Goal: Information Seeking & Learning: Learn about a topic

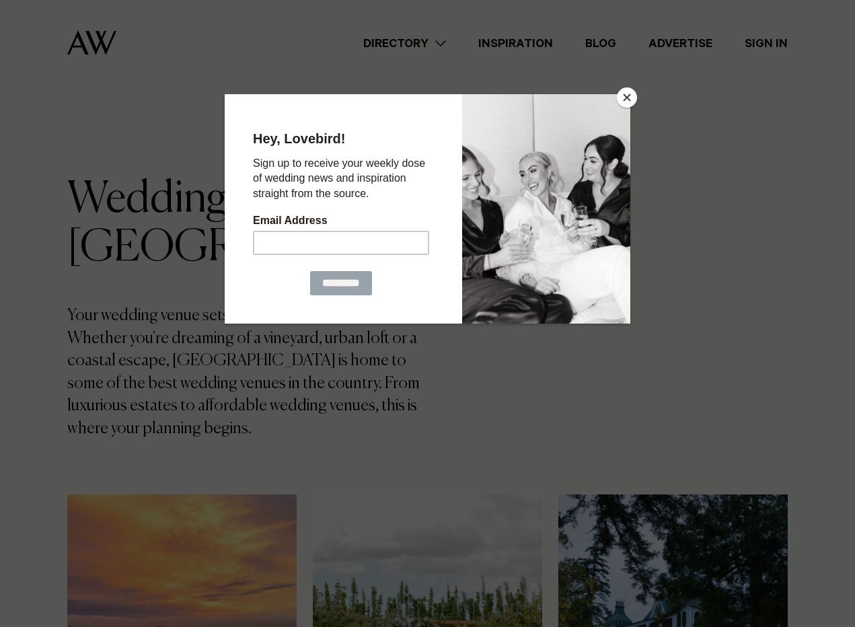
click at [625, 95] on button "Close" at bounding box center [627, 97] width 20 height 20
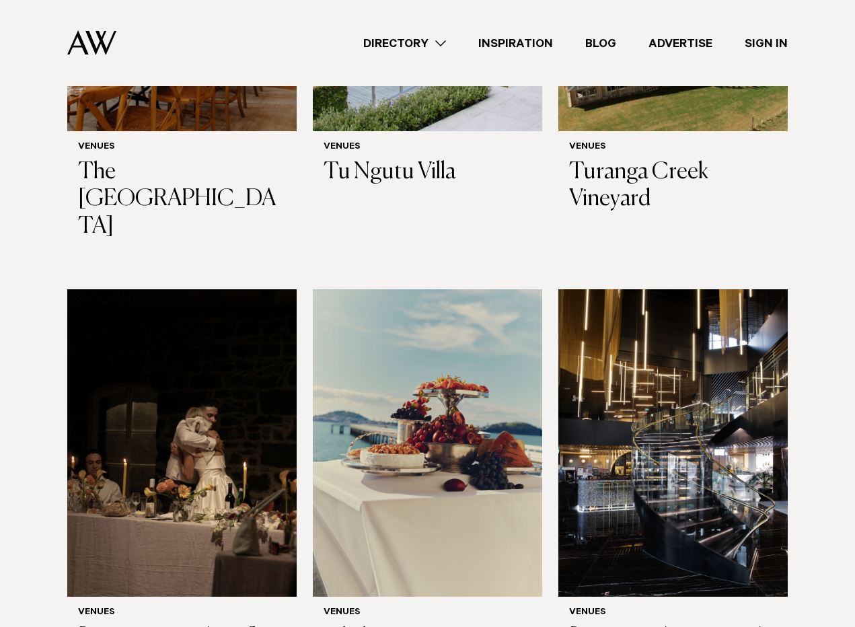
scroll to position [6560, 0]
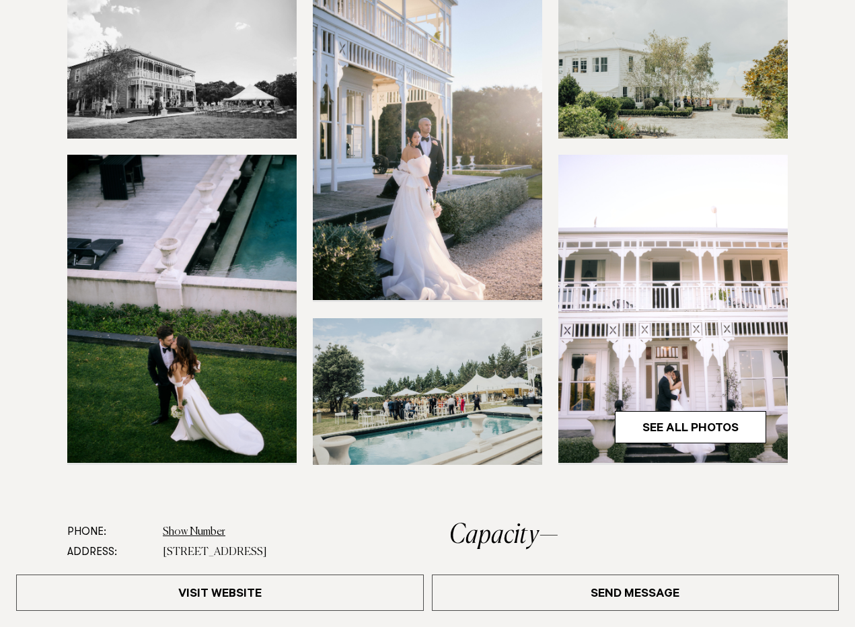
scroll to position [260, 0]
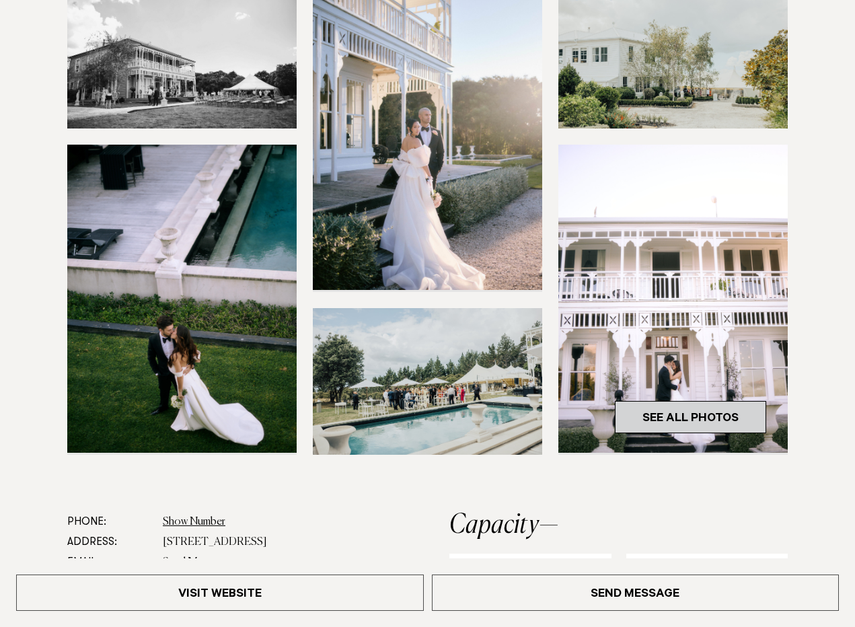
click at [679, 420] on link "See All Photos" at bounding box center [690, 417] width 151 height 32
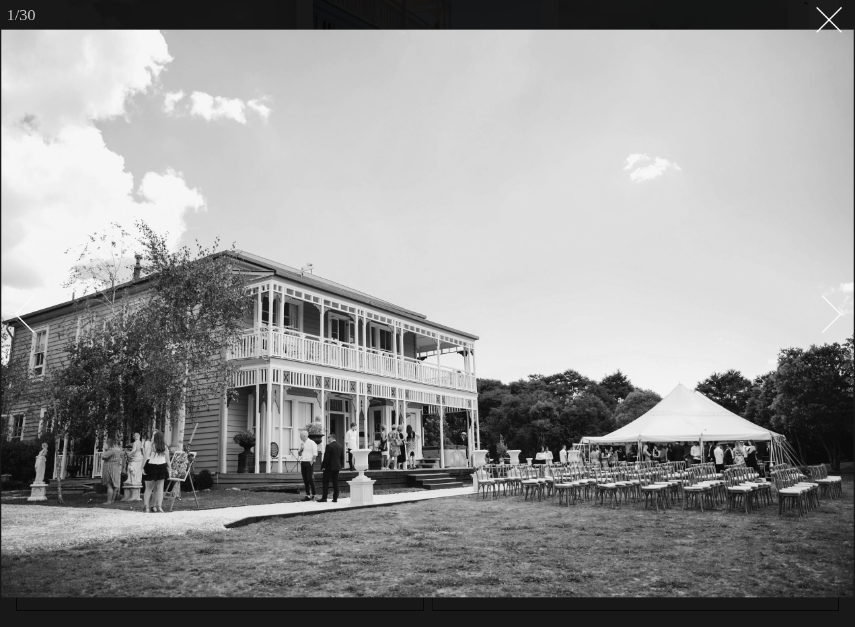
click at [823, 311] on div "Next slide" at bounding box center [823, 314] width 38 height 38
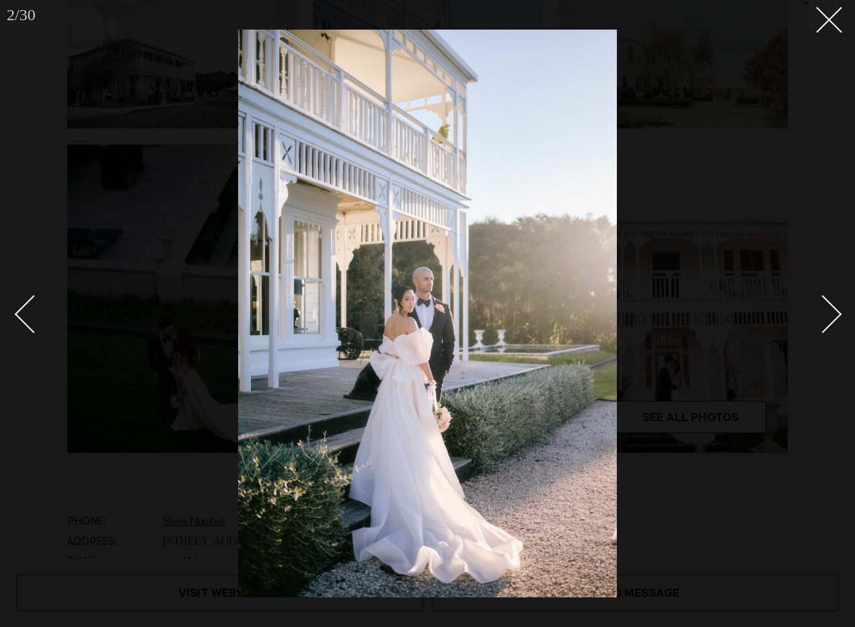
click at [823, 311] on div "Next slide" at bounding box center [823, 314] width 38 height 38
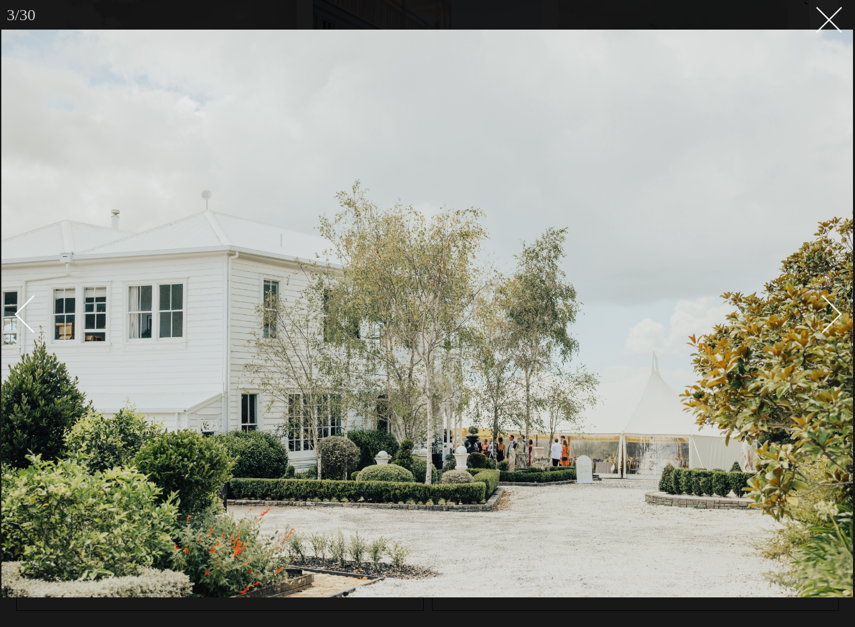
click at [823, 311] on div "Next slide" at bounding box center [823, 314] width 38 height 38
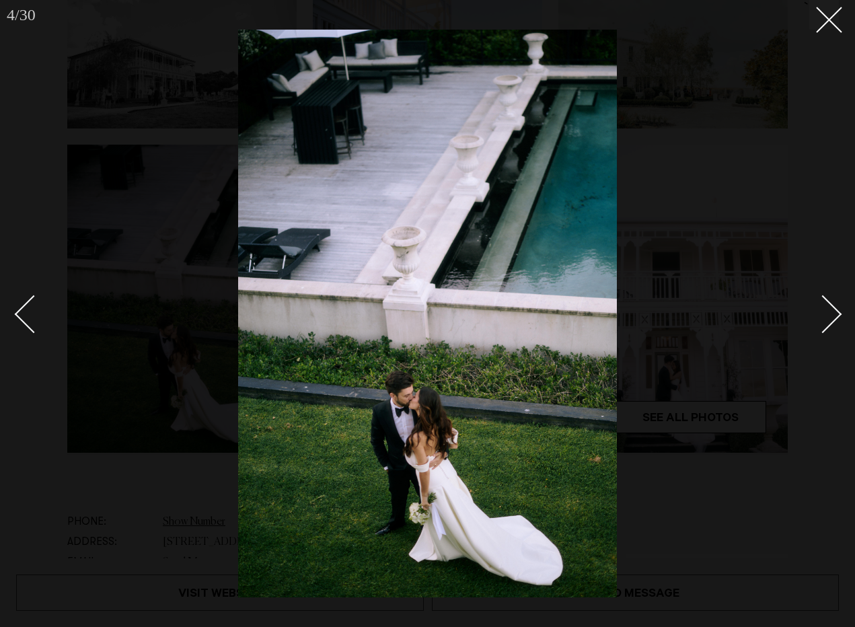
click at [834, 309] on div "Next slide" at bounding box center [823, 314] width 38 height 38
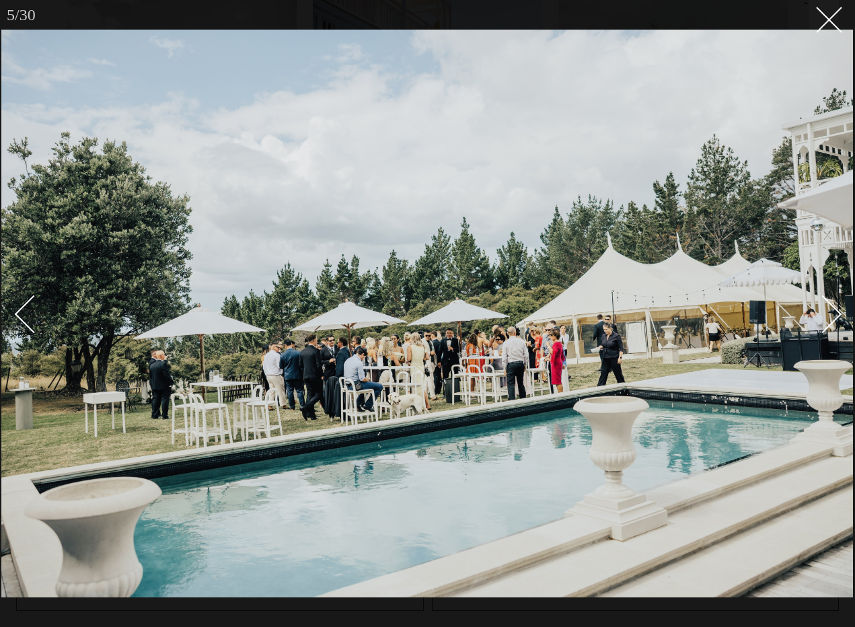
click at [834, 309] on div "Next slide" at bounding box center [823, 314] width 38 height 38
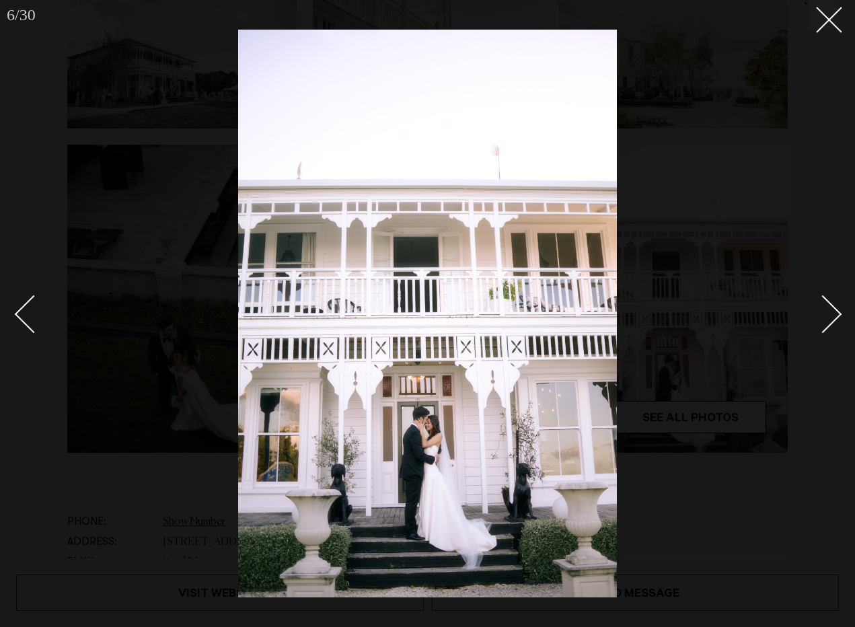
click at [834, 309] on div "Next slide" at bounding box center [823, 314] width 38 height 38
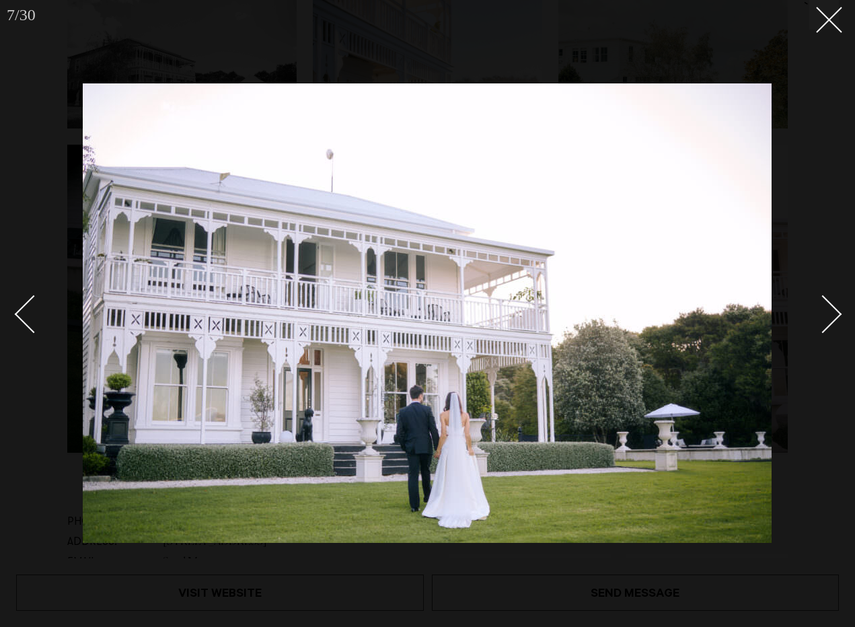
click at [834, 310] on div "Next slide" at bounding box center [823, 314] width 38 height 38
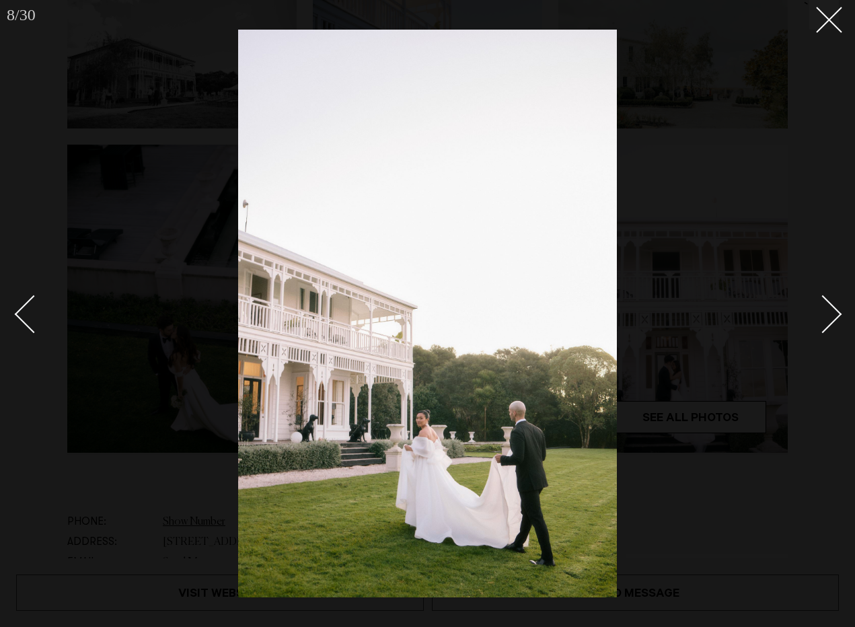
click at [834, 310] on div "Next slide" at bounding box center [823, 314] width 38 height 38
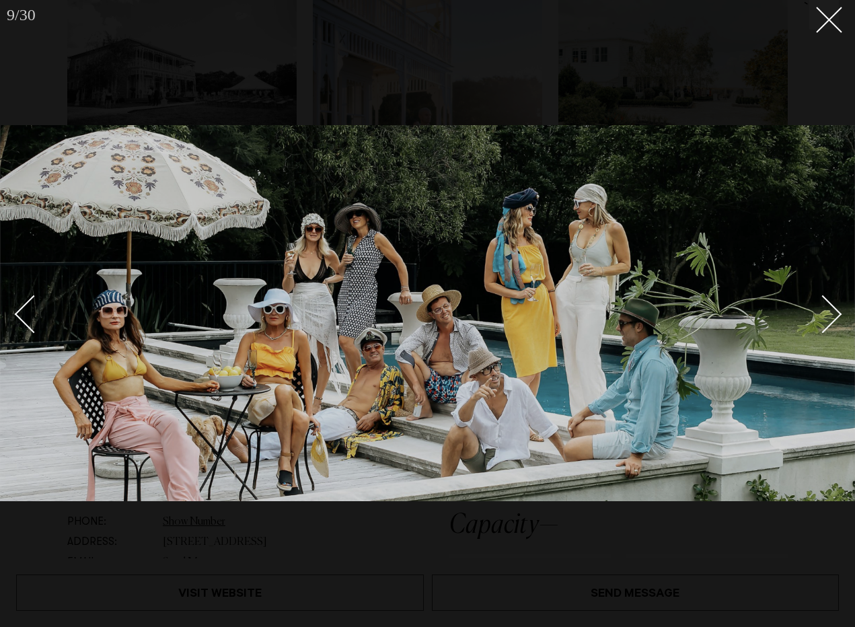
click at [834, 310] on div "Next slide" at bounding box center [823, 314] width 38 height 38
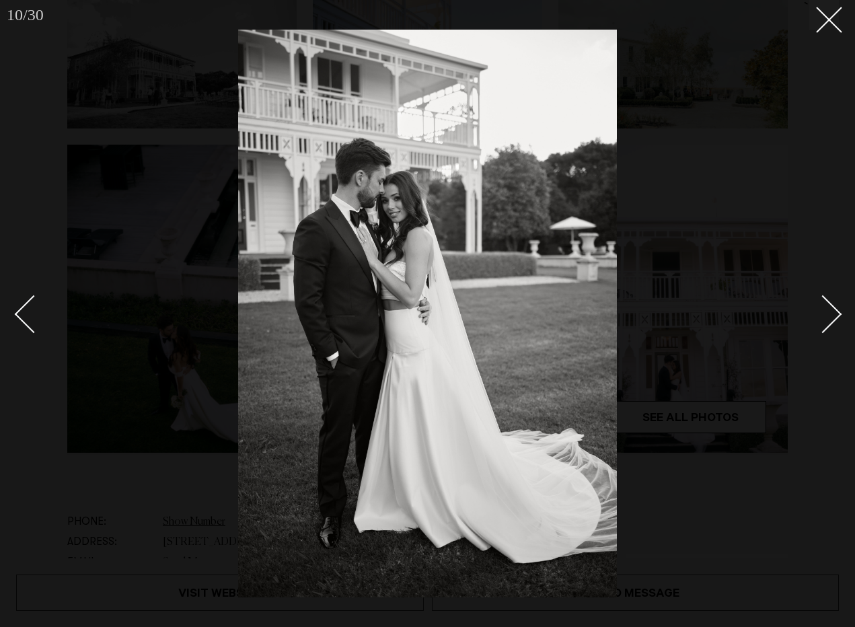
click at [834, 310] on div "Next slide" at bounding box center [823, 314] width 38 height 38
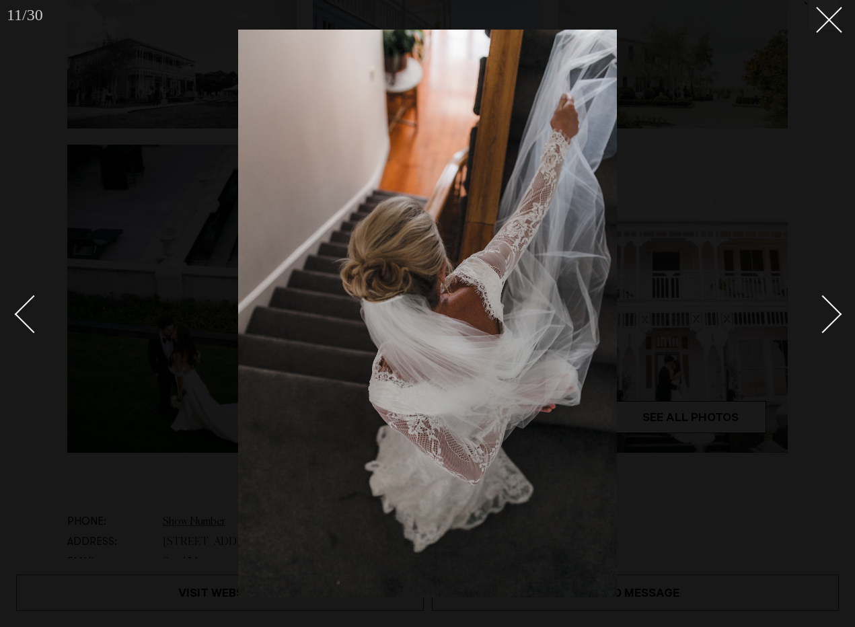
click at [834, 310] on div "Next slide" at bounding box center [823, 314] width 38 height 38
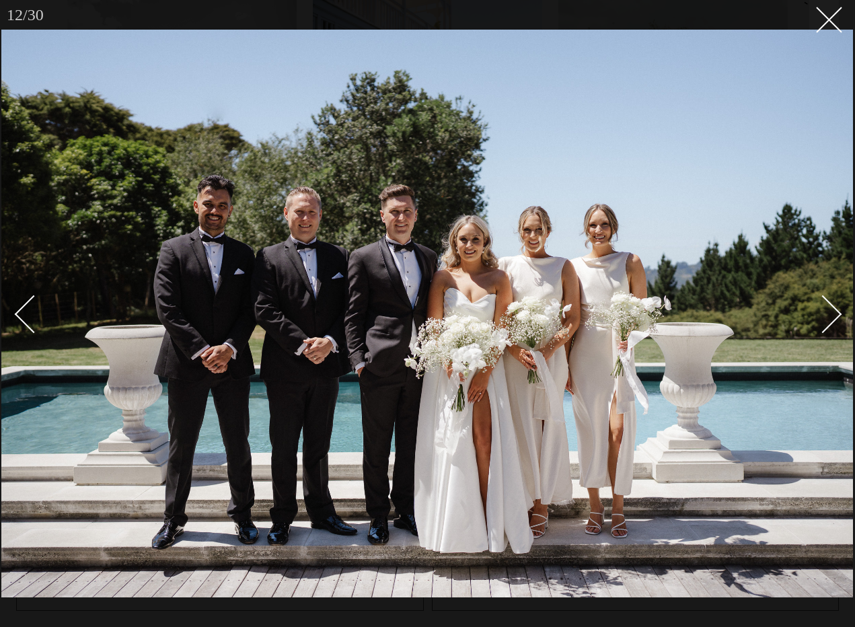
click at [834, 310] on div "Next slide" at bounding box center [823, 314] width 38 height 38
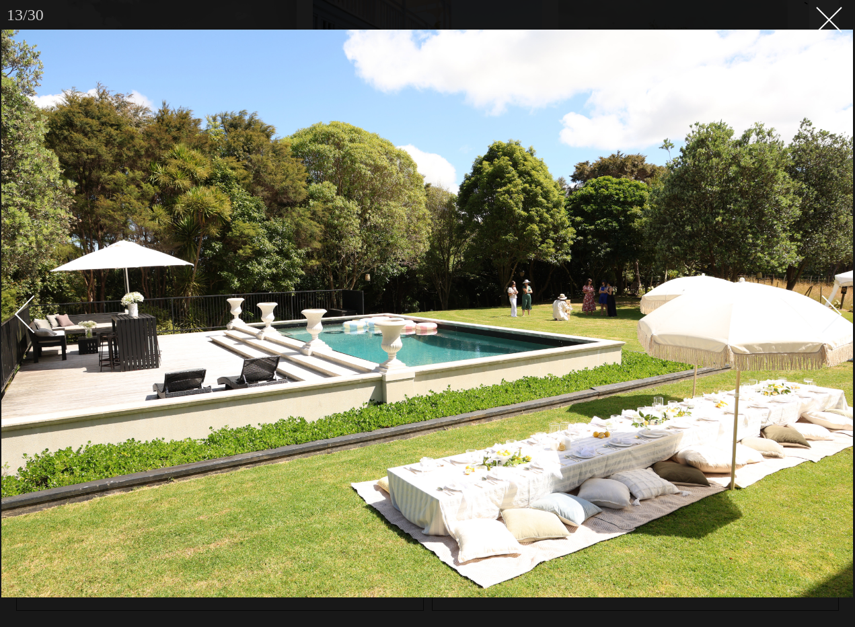
click at [834, 310] on div "Next slide" at bounding box center [823, 314] width 38 height 38
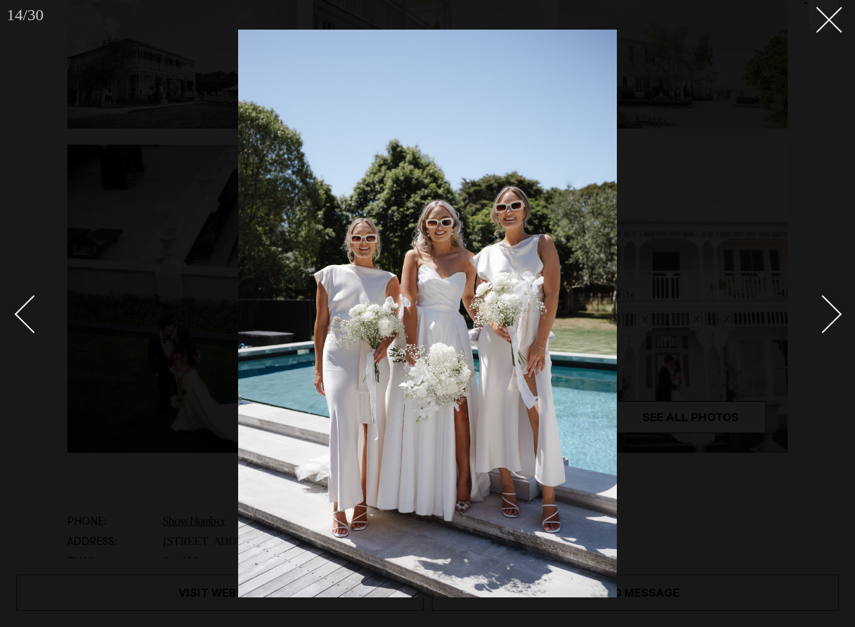
click at [834, 310] on div "Next slide" at bounding box center [823, 314] width 38 height 38
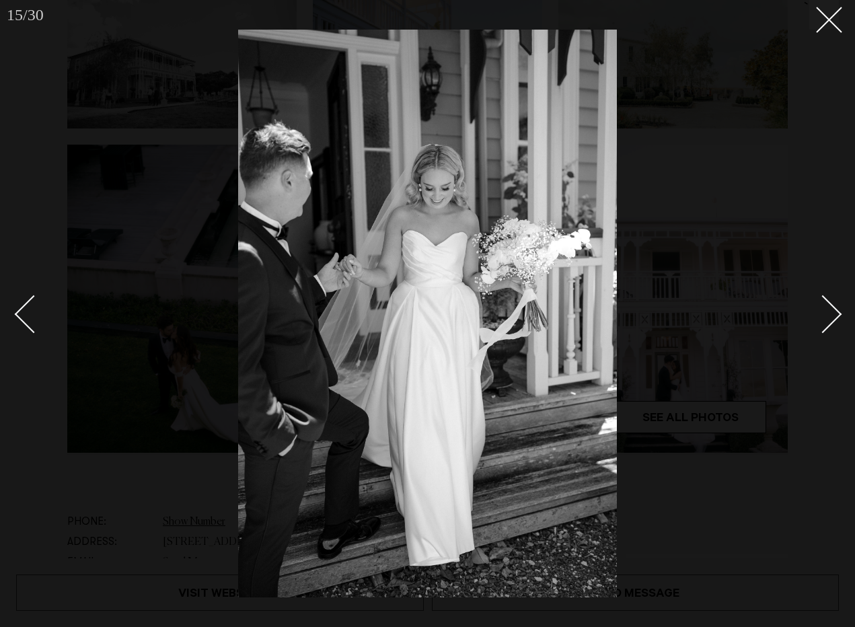
click at [834, 310] on div "Next slide" at bounding box center [823, 314] width 38 height 38
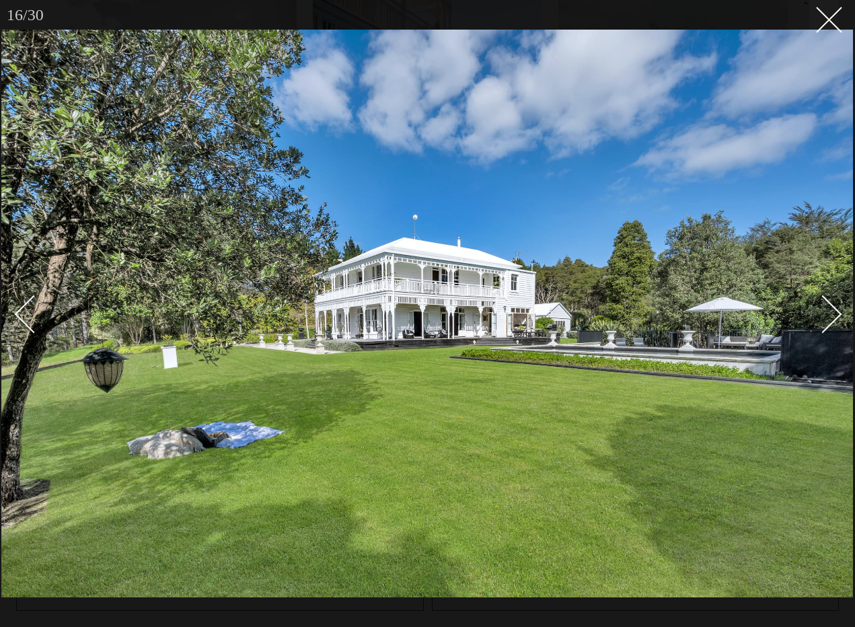
click at [834, 310] on div "Next slide" at bounding box center [823, 314] width 38 height 38
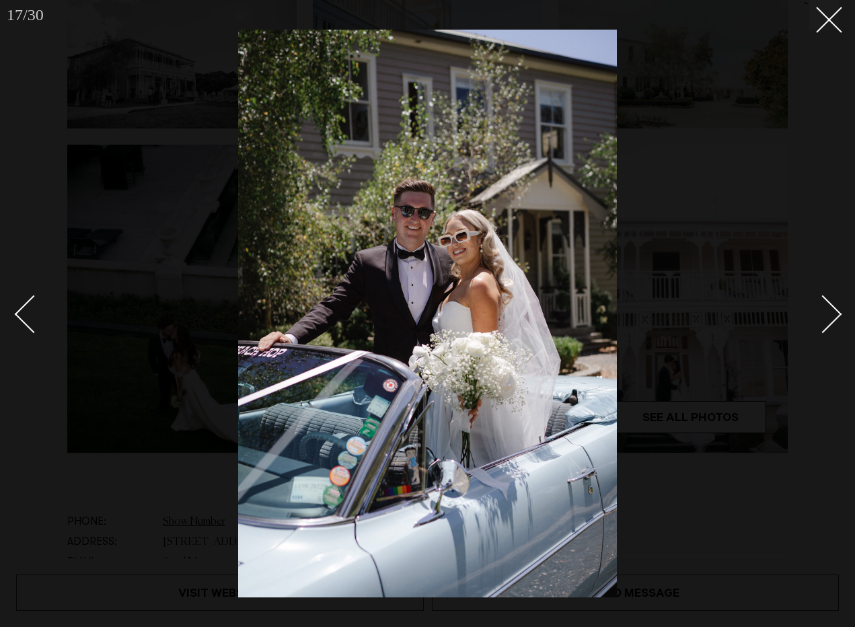
click at [834, 310] on div "Next slide" at bounding box center [823, 314] width 38 height 38
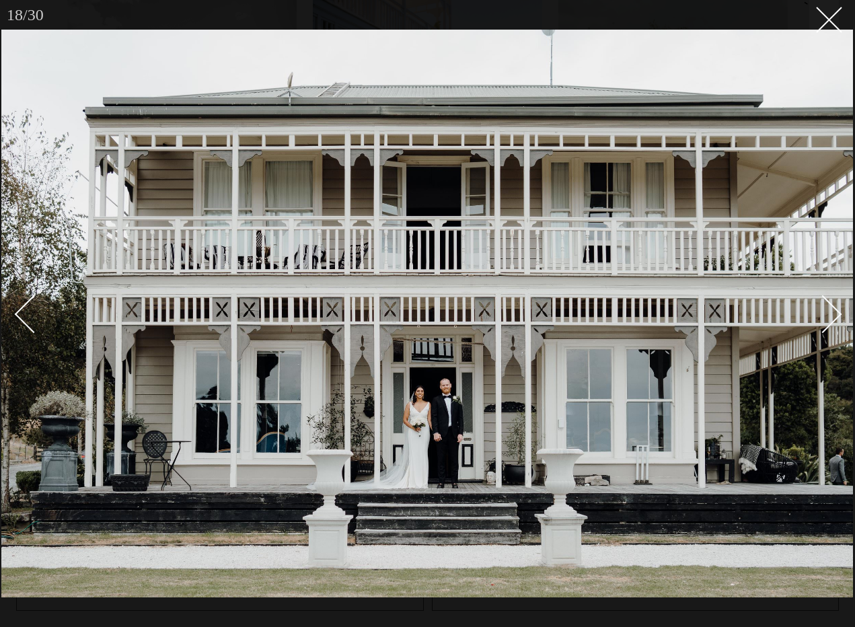
click at [834, 310] on div "Next slide" at bounding box center [823, 314] width 38 height 38
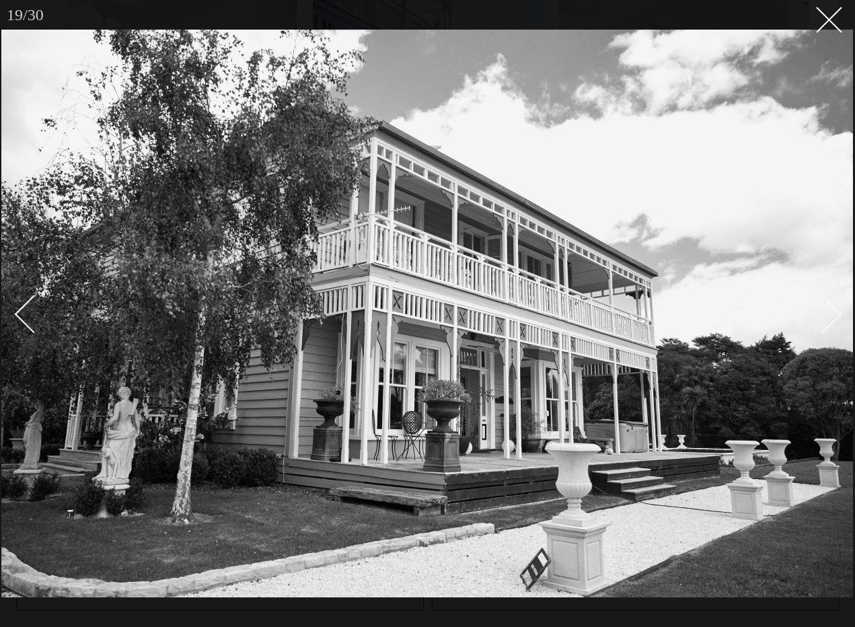
click at [834, 310] on div "Next slide" at bounding box center [823, 314] width 38 height 38
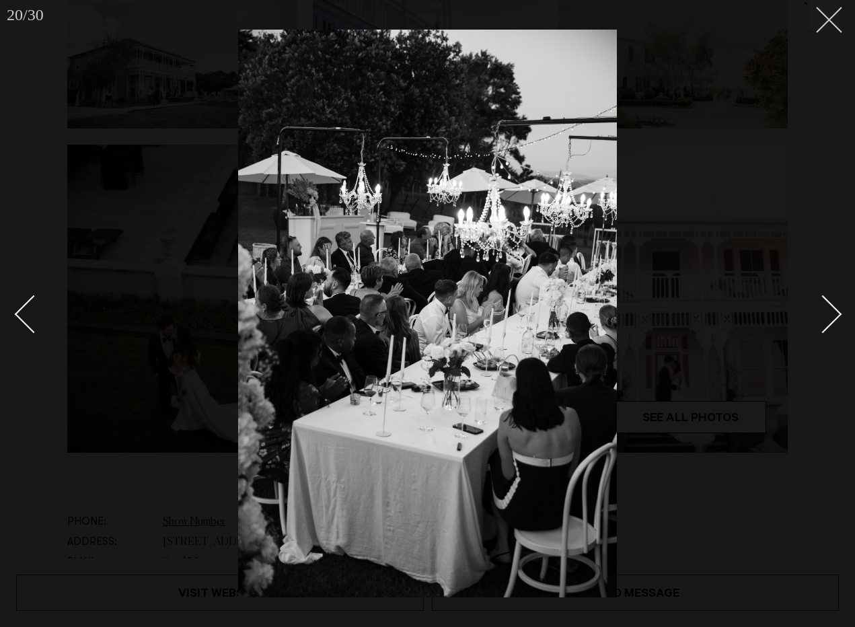
click at [831, 22] on icon at bounding box center [824, 15] width 16 height 16
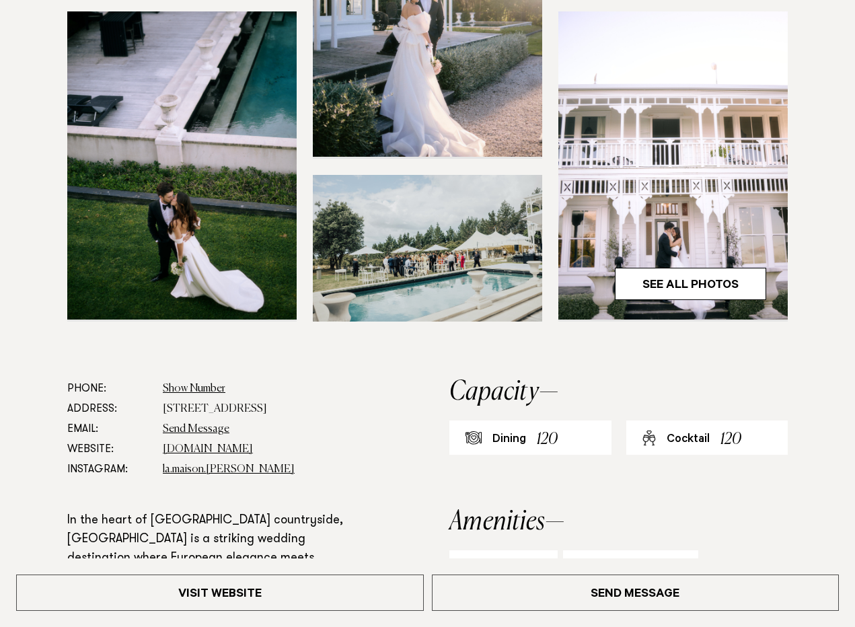
scroll to position [396, 0]
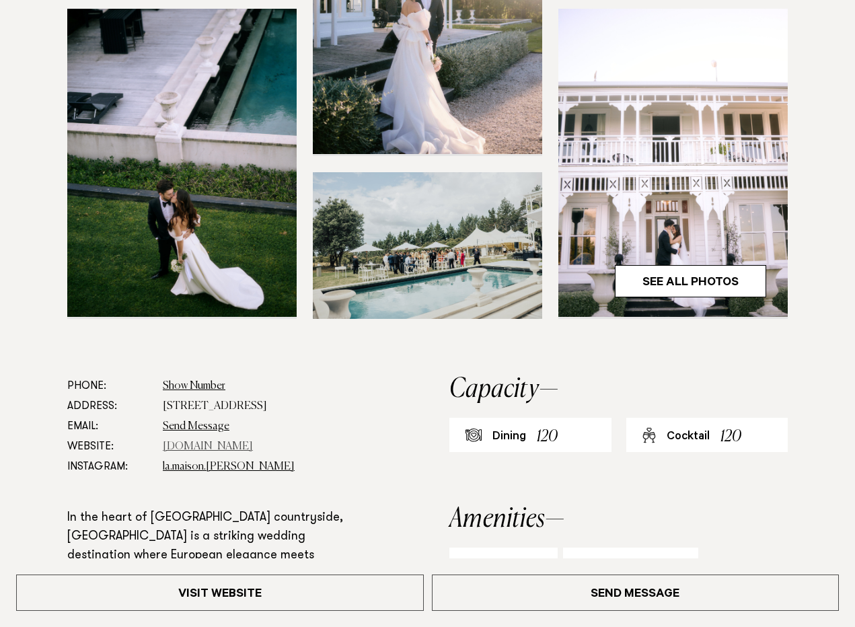
click at [237, 448] on link "www.lamaison.co.nz" at bounding box center [208, 446] width 90 height 11
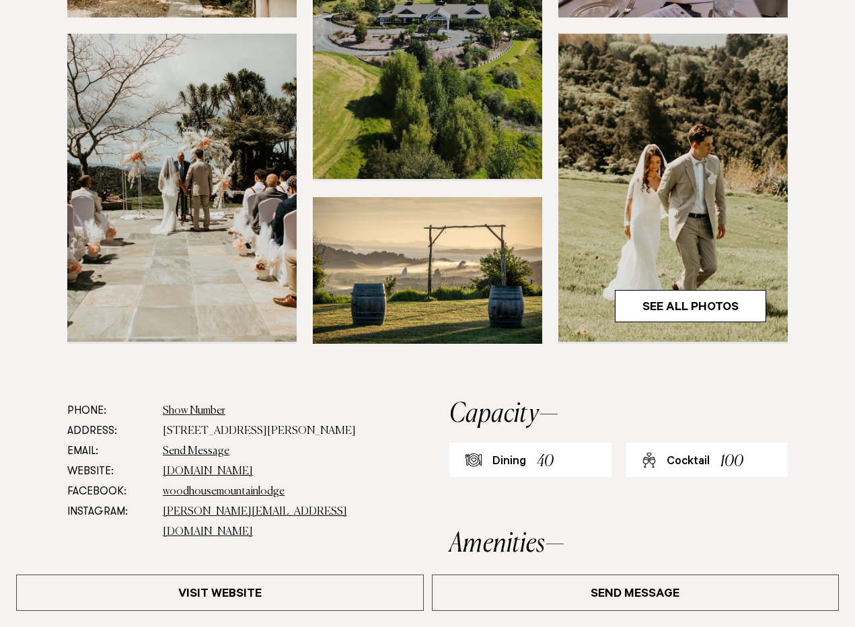
scroll to position [420, 0]
